Goal: Transaction & Acquisition: Purchase product/service

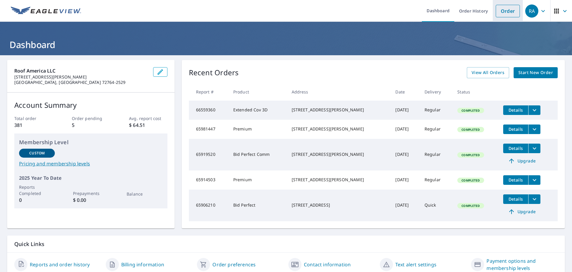
click at [506, 10] on link "Order" at bounding box center [508, 11] width 24 height 13
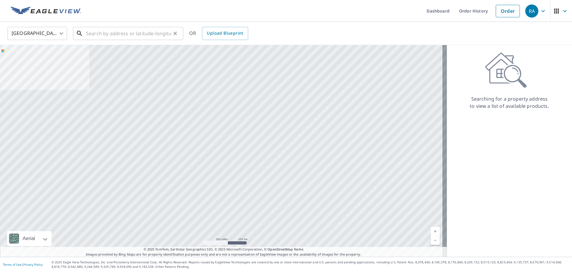
click at [139, 26] on input "text" at bounding box center [128, 33] width 85 height 17
paste input "2007 [GEOGRAPHIC_DATA], [GEOGRAPHIC_DATA]"
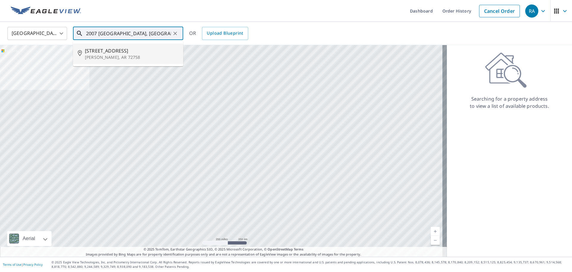
click at [127, 57] on p "[PERSON_NAME], AR 72758" at bounding box center [132, 57] width 94 height 6
type input "[STREET_ADDRESS]"
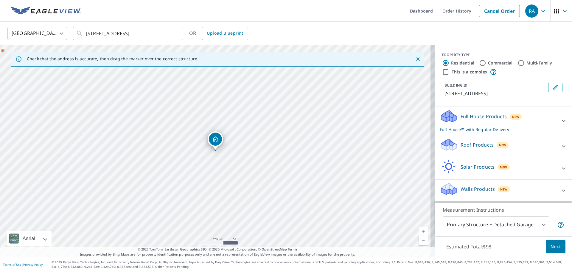
click at [560, 119] on icon at bounding box center [563, 120] width 7 height 7
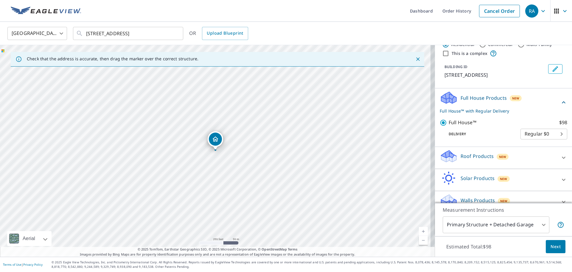
scroll to position [29, 0]
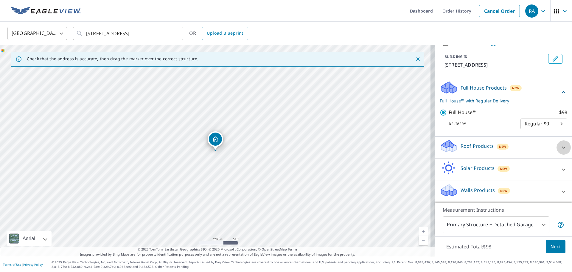
click at [560, 144] on icon at bounding box center [563, 147] width 7 height 7
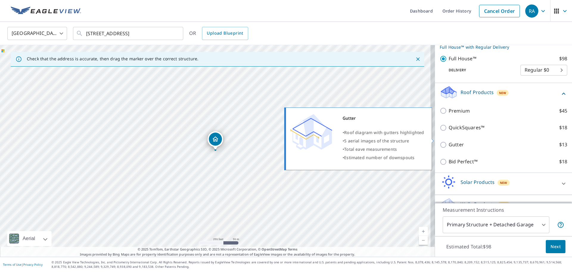
scroll to position [88, 0]
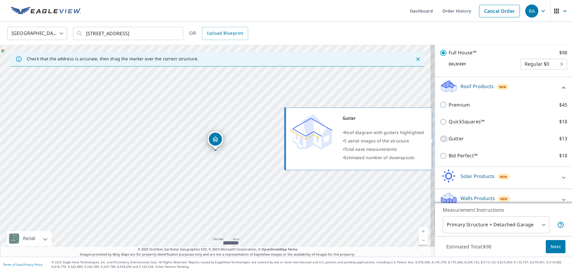
click at [440, 139] on input "Gutter $13" at bounding box center [444, 138] width 9 height 7
checkbox input "true"
checkbox input "false"
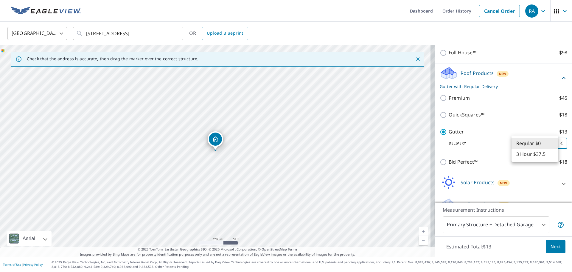
click at [534, 145] on body "RA RA Dashboard Order History Cancel Order RA [GEOGRAPHIC_DATA] [GEOGRAPHIC_DAT…" at bounding box center [286, 136] width 572 height 272
click at [455, 133] on div at bounding box center [286, 136] width 572 height 272
